Goal: Navigation & Orientation: Understand site structure

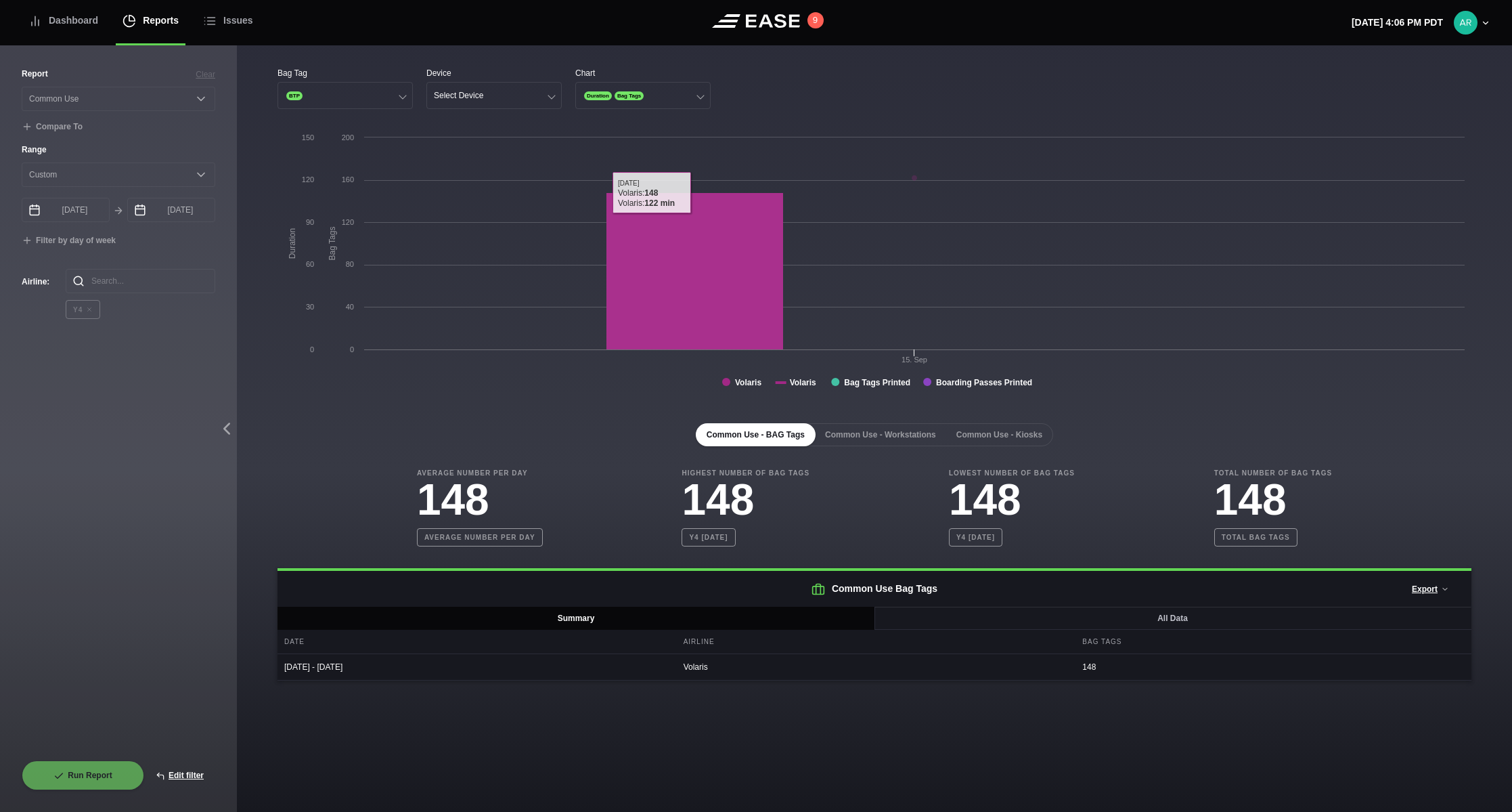
select select "Common Use"
select select "0"
click at [69, 22] on div "Dashboard" at bounding box center [64, 20] width 70 height 45
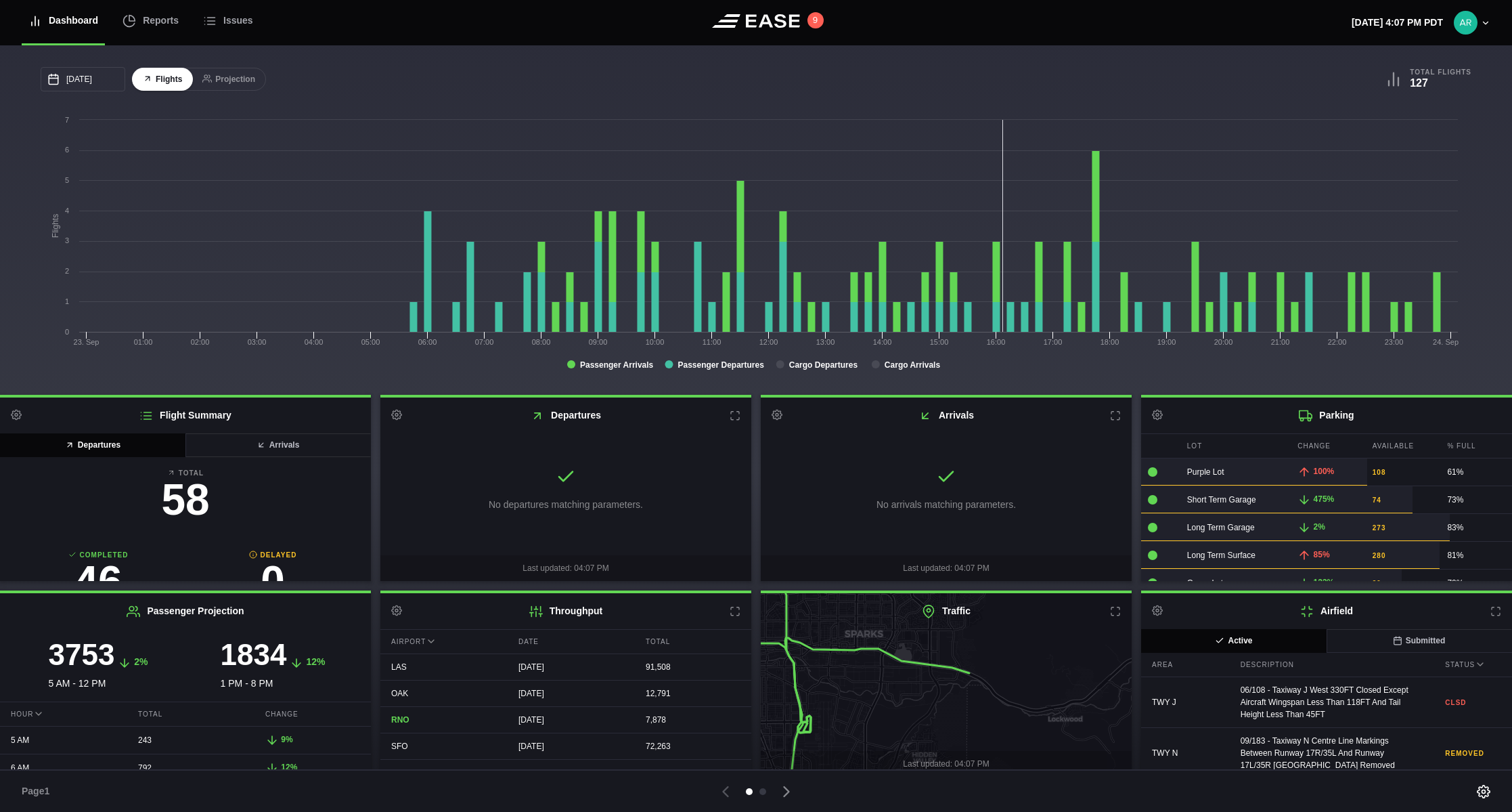
scroll to position [9, 0]
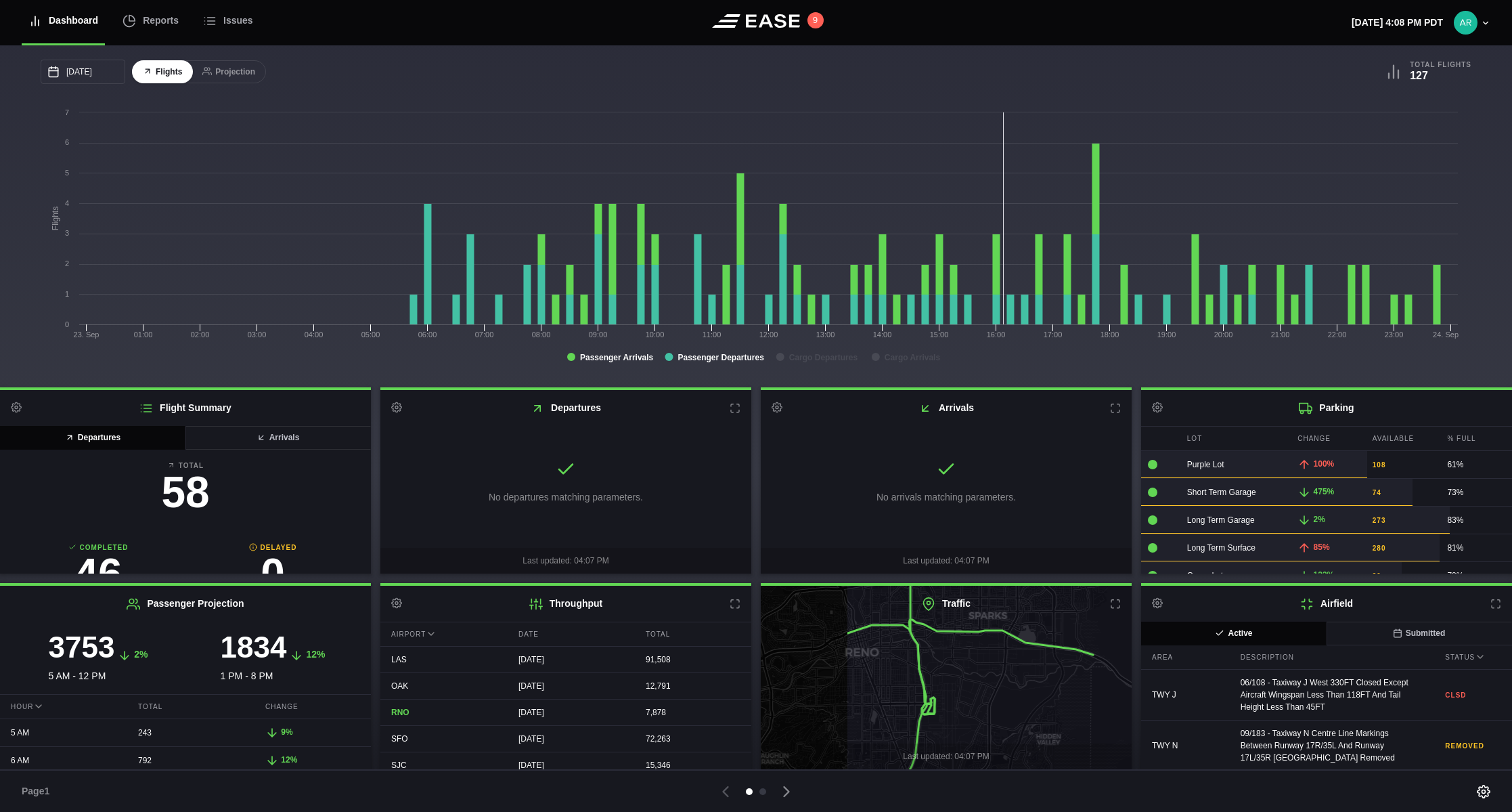
drag, startPoint x: 872, startPoint y: 691, endPoint x: 996, endPoint y: 680, distance: 124.5
click at [996, 680] on icon at bounding box center [1068, 667] width 447 height 224
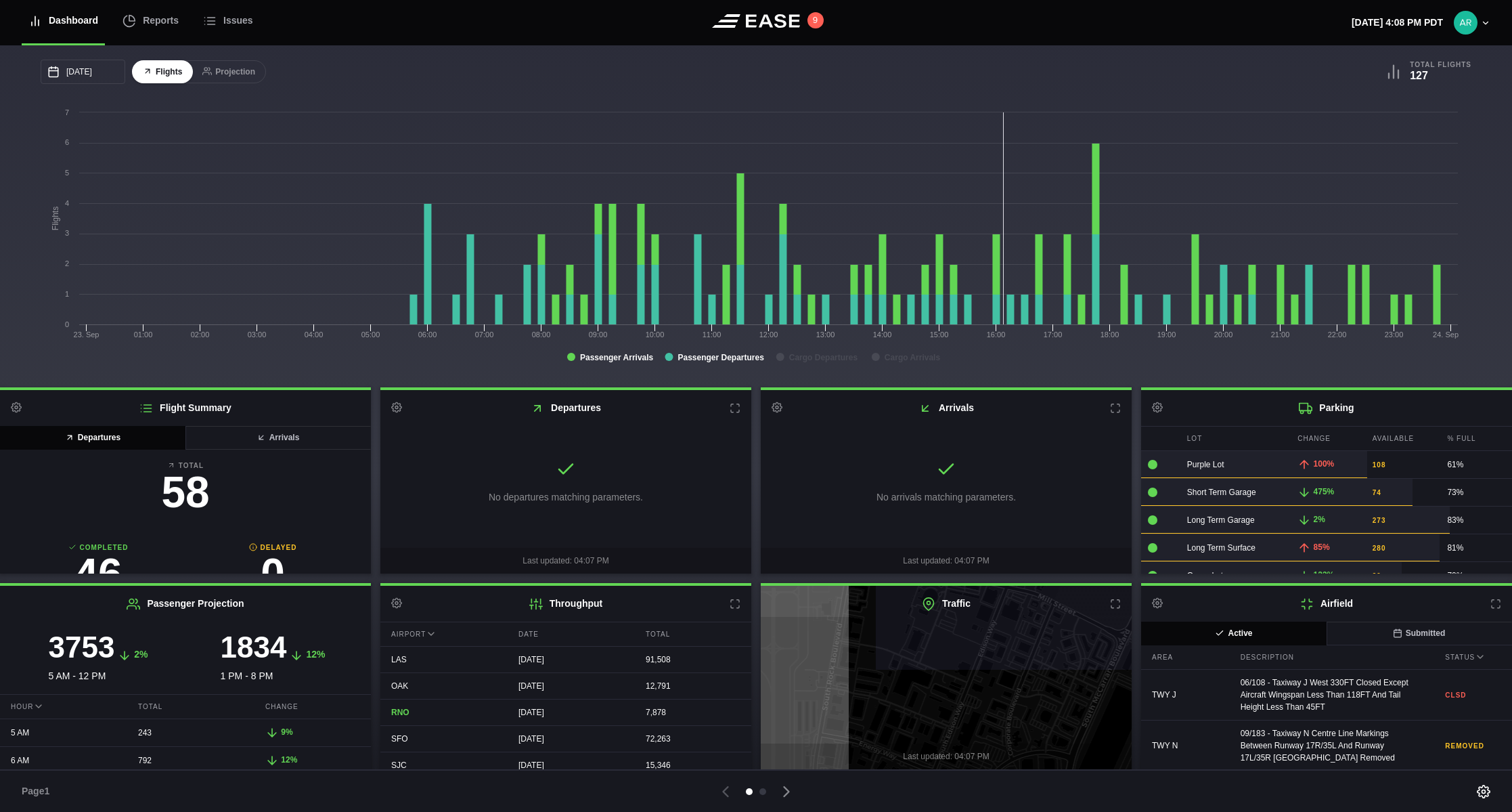
drag, startPoint x: 921, startPoint y: 685, endPoint x: 1073, endPoint y: 567, distance: 192.4
click at [1073, 567] on div "Flight Summary Settings Departures Arrivals Total 58 Completed 46 Delayed 0 Can…" at bounding box center [756, 568] width 1512 height 360
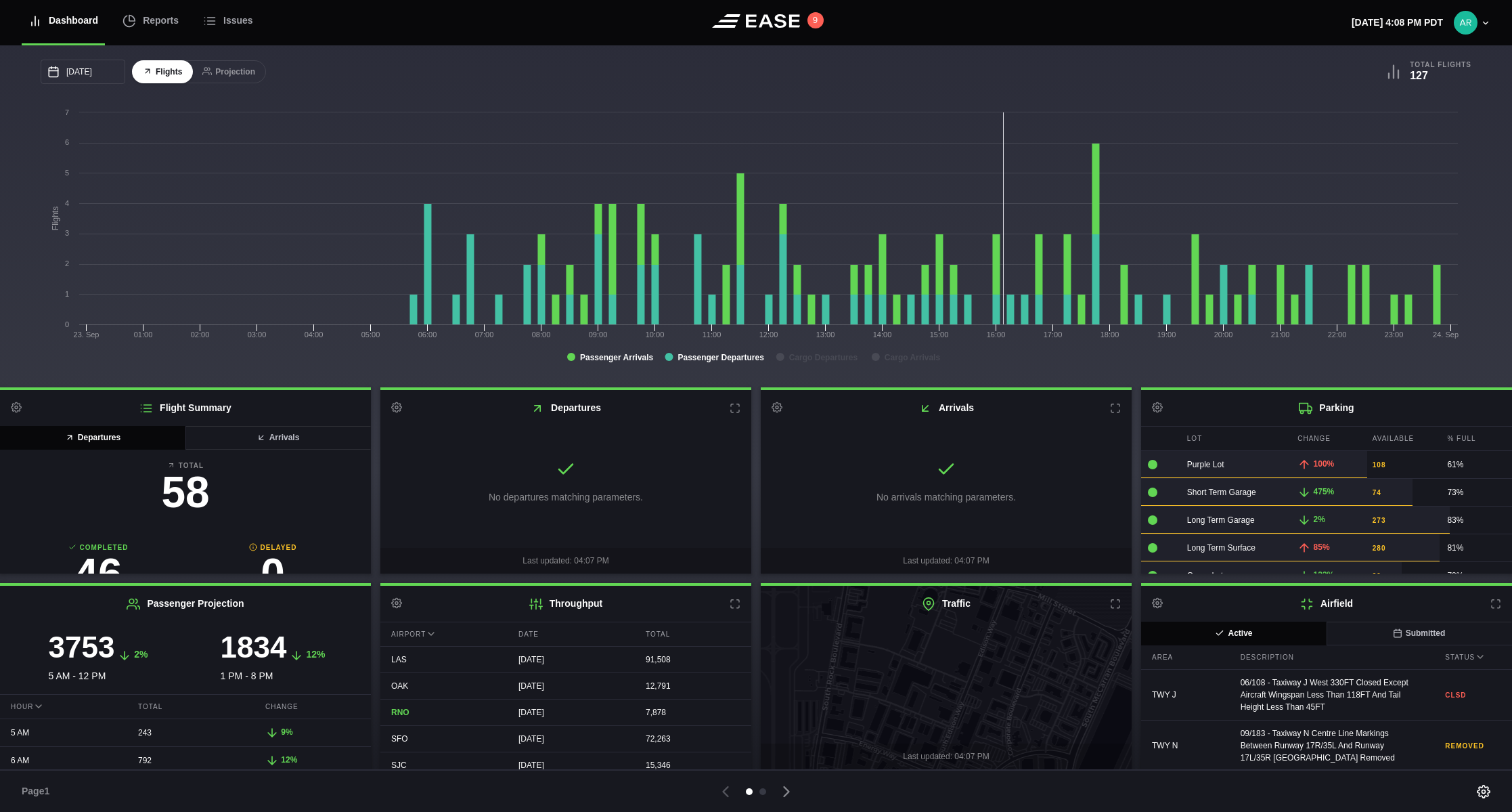
click at [1000, 622] on div "Traffic Last updated: 04:07 PM" at bounding box center [946, 677] width 371 height 183
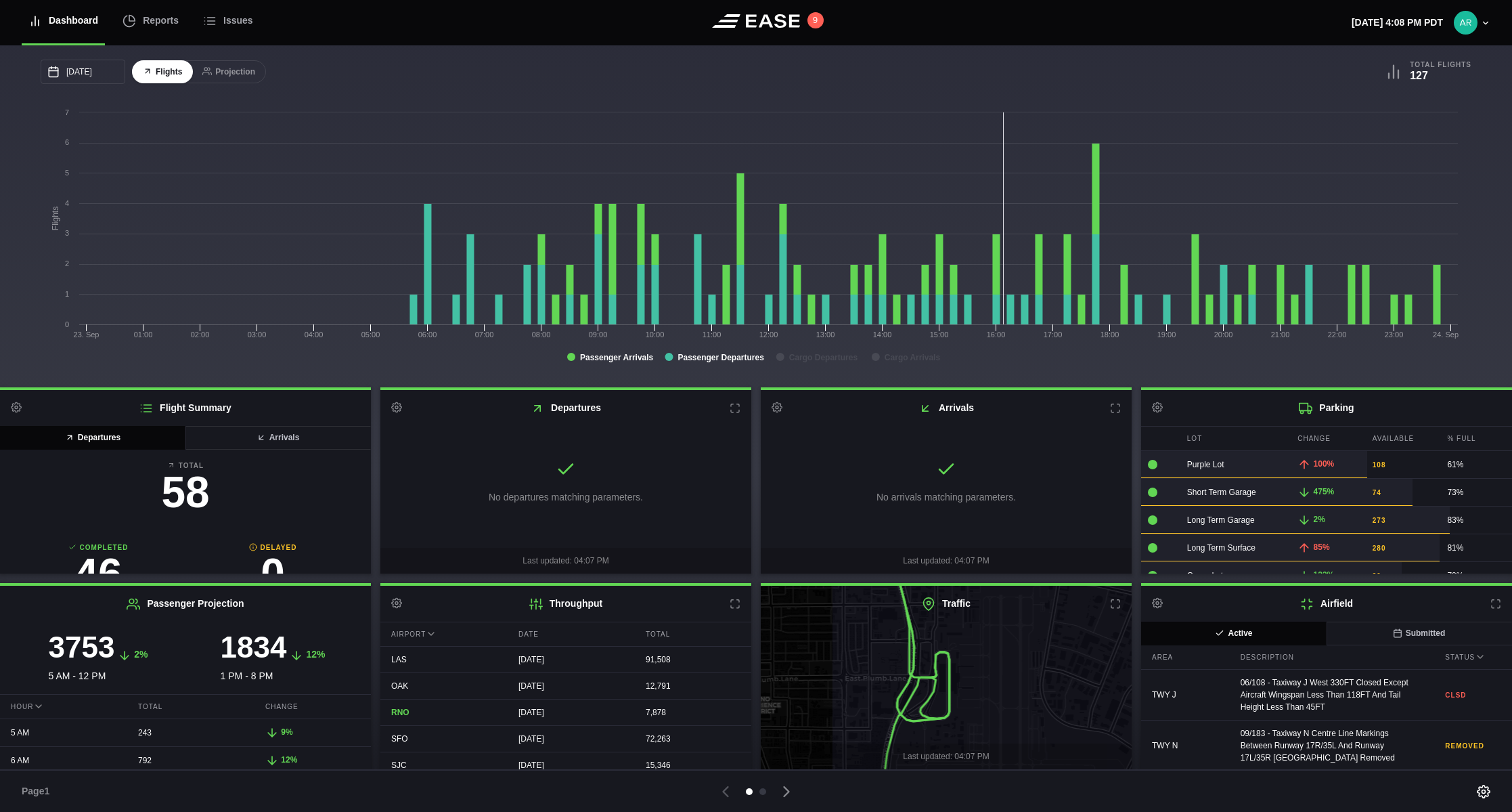
drag, startPoint x: 912, startPoint y: 682, endPoint x: 1020, endPoint y: 675, distance: 108.2
click at [1020, 675] on icon at bounding box center [1054, 670] width 447 height 224
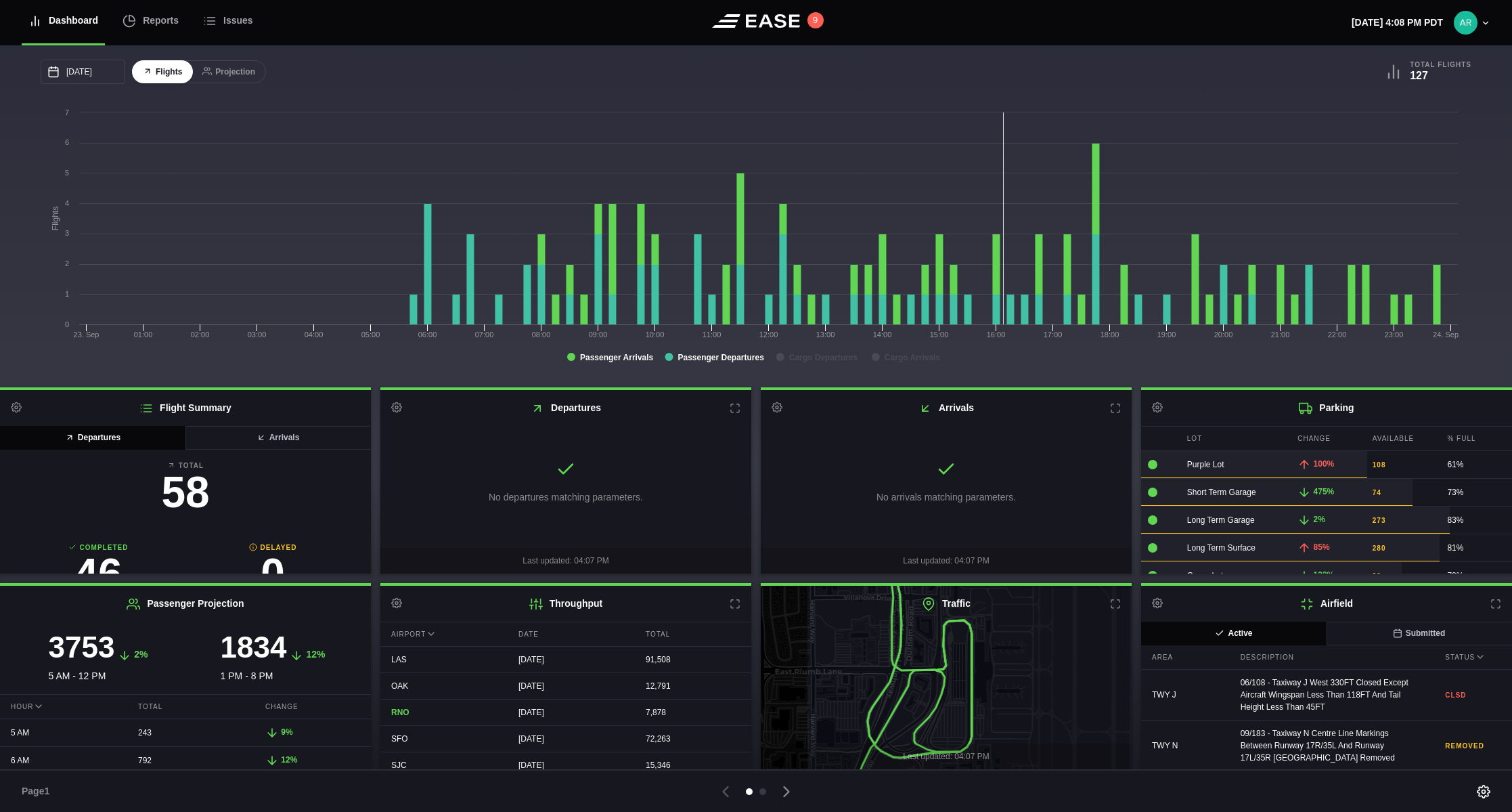
drag, startPoint x: 963, startPoint y: 677, endPoint x: 1047, endPoint y: 667, distance: 84.6
click at [1047, 667] on icon at bounding box center [1029, 668] width 447 height 224
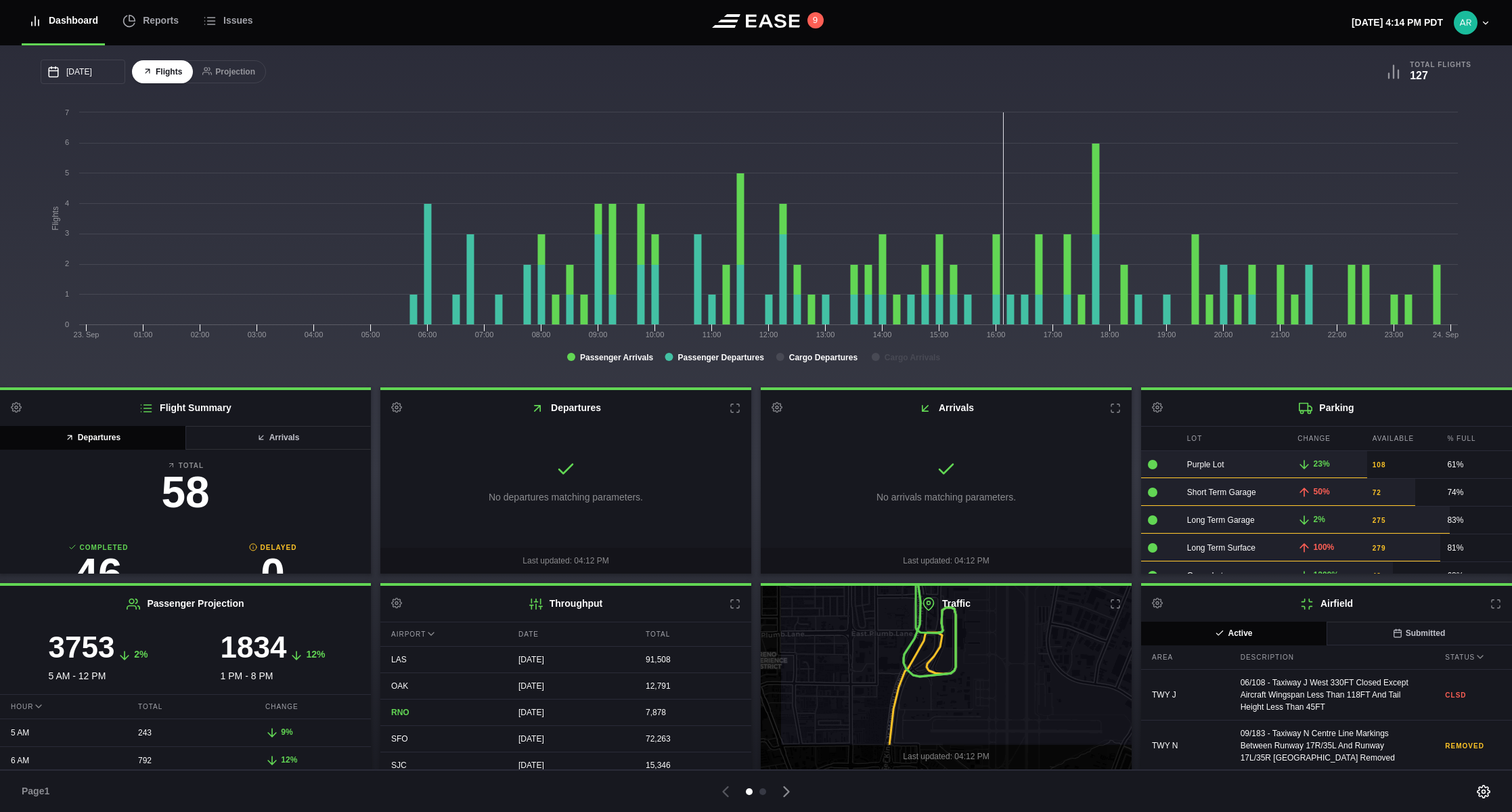
drag, startPoint x: 868, startPoint y: 721, endPoint x: 925, endPoint y: 678, distance: 71.4
click at [925, 678] on icon at bounding box center [1002, 635] width 447 height 224
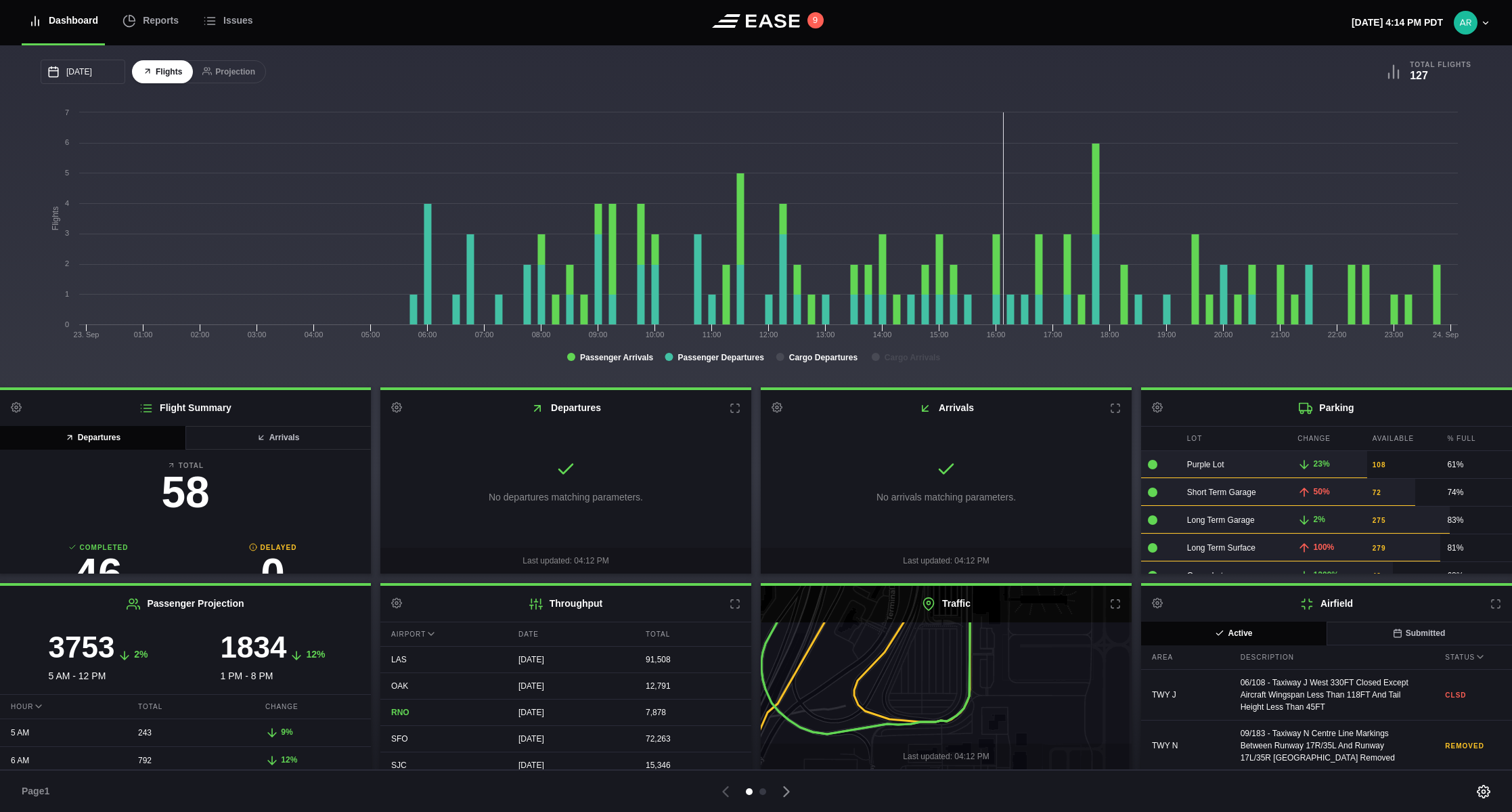
drag, startPoint x: 921, startPoint y: 673, endPoint x: 923, endPoint y: 728, distance: 55.0
click at [923, 728] on icon at bounding box center [946, 733] width 447 height 224
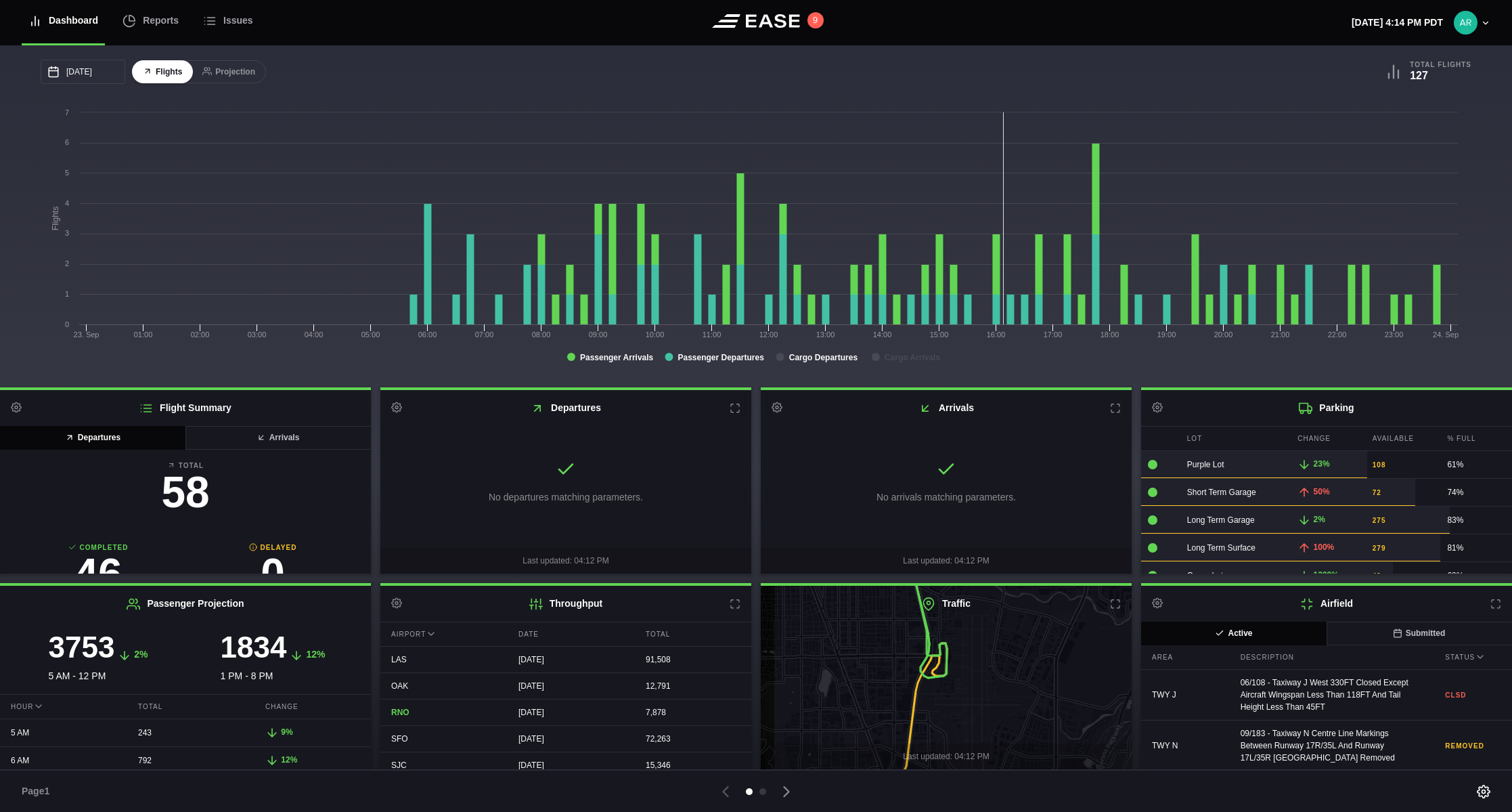
drag, startPoint x: 888, startPoint y: 667, endPoint x: 934, endPoint y: 658, distance: 46.9
click at [936, 660] on icon at bounding box center [995, 674] width 447 height 224
drag, startPoint x: 939, startPoint y: 632, endPoint x: 941, endPoint y: 652, distance: 20.1
click at [941, 652] on icon at bounding box center [946, 695] width 447 height 224
click at [945, 646] on icon at bounding box center [945, 671] width 447 height 224
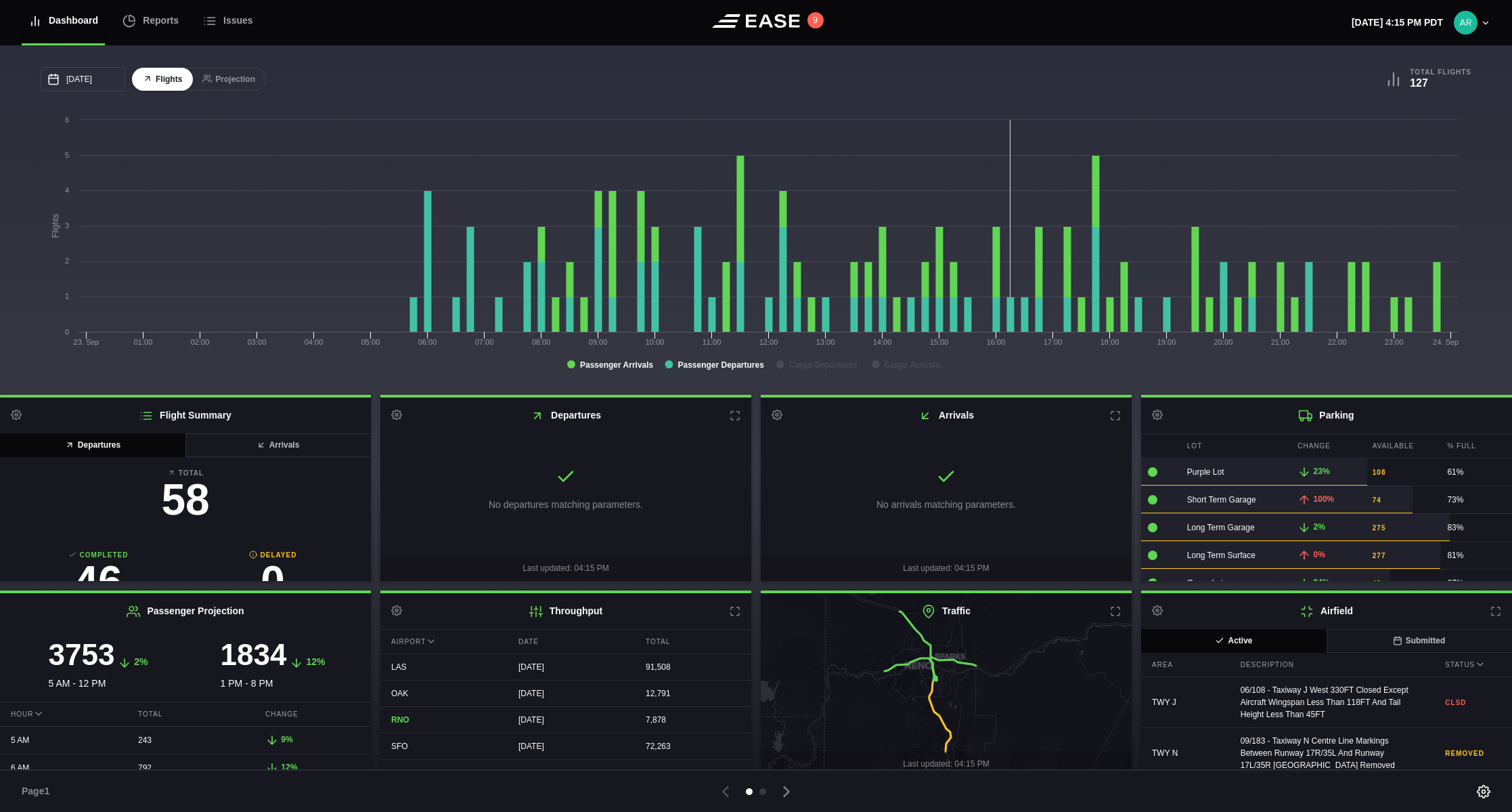
scroll to position [9, 0]
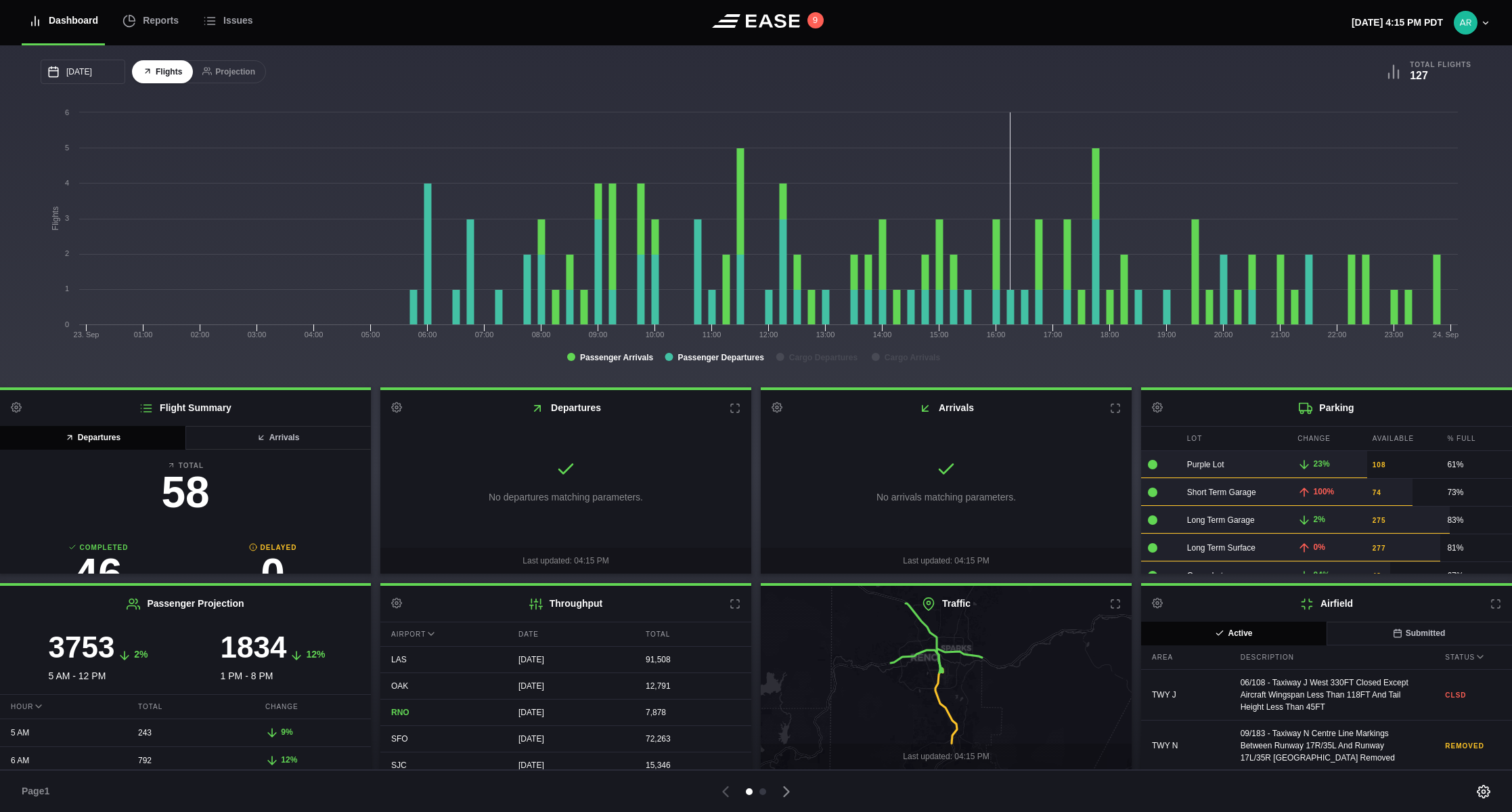
click at [961, 691] on icon at bounding box center [951, 677] width 447 height 224
